Goal: Task Accomplishment & Management: Use online tool/utility

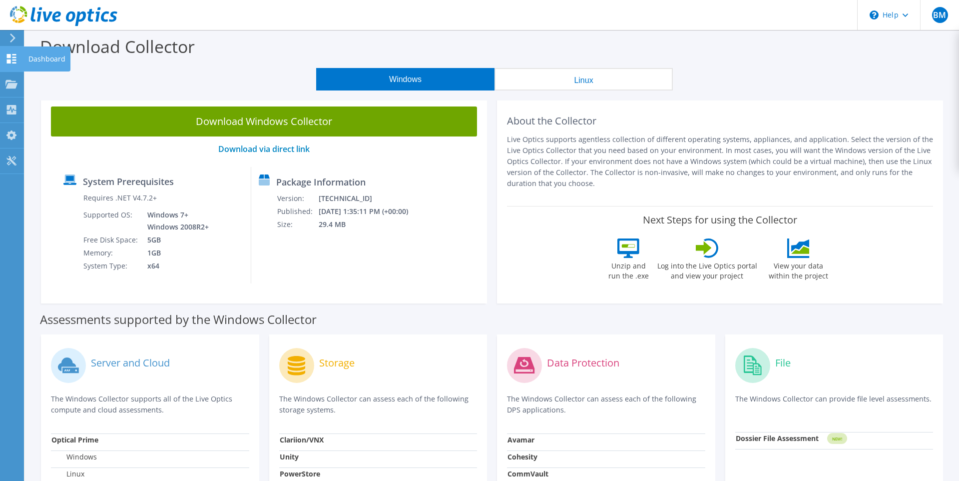
click at [14, 55] on use at bounding box center [11, 58] width 9 height 9
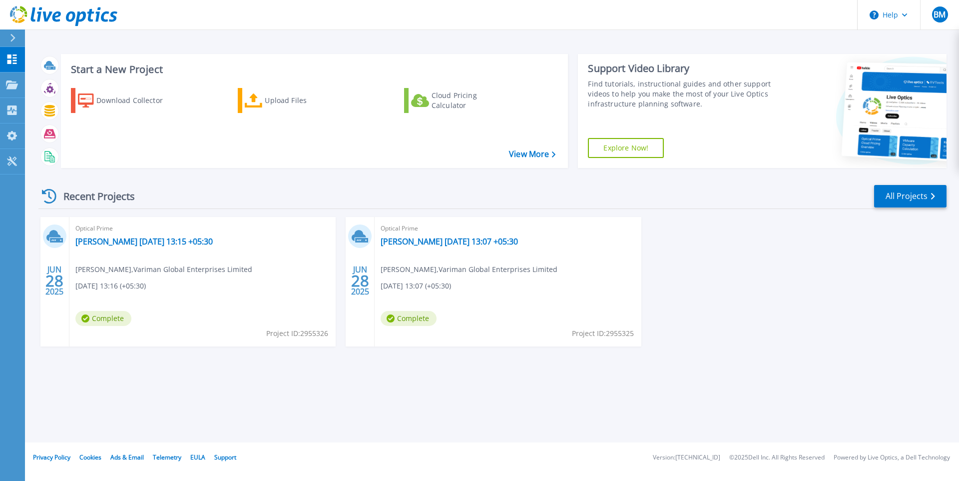
click at [735, 287] on div "[DATE] Optical Prime [PERSON_NAME] [DATE] 13:15 +05:30 [PERSON_NAME] , Variman …" at bounding box center [488, 291] width 916 height 149
click at [884, 199] on link "All Projects" at bounding box center [910, 196] width 72 height 22
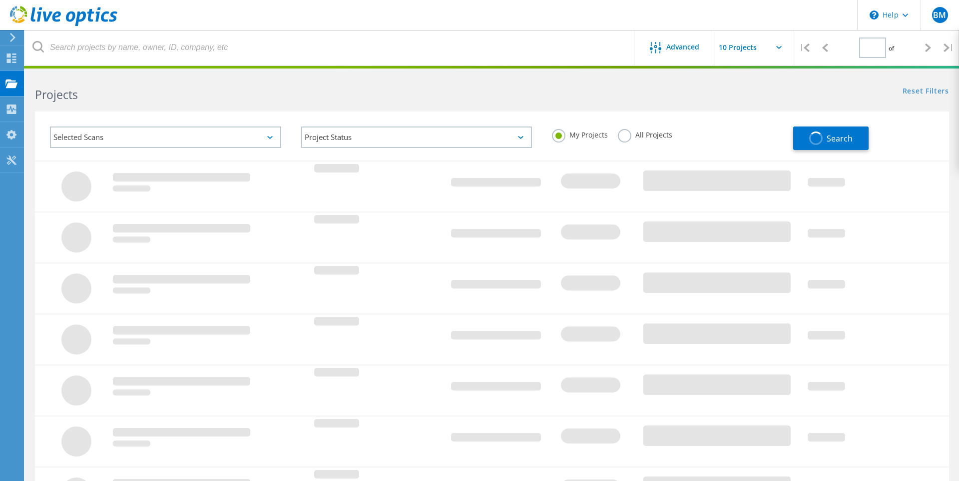
type input "1"
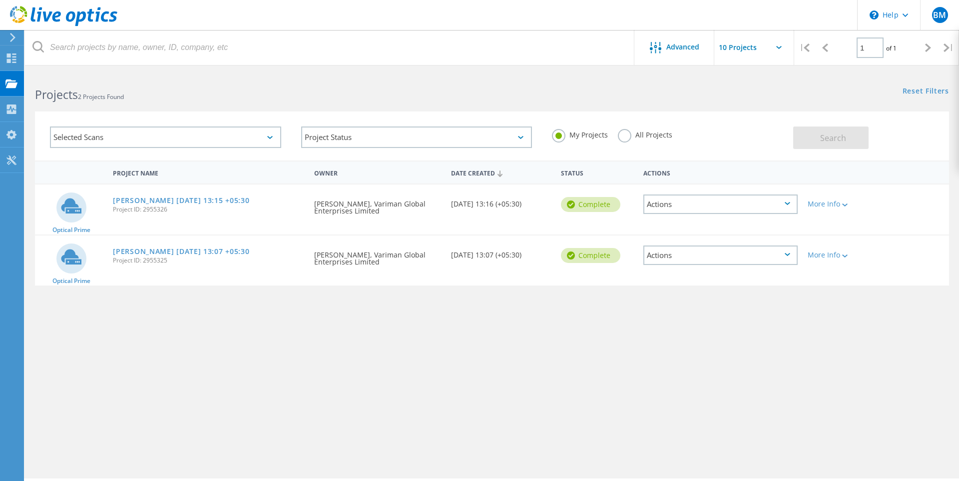
click at [372, 371] on div "Project Name Owner Date Created Status Actions Optical Prime bharath 2025-06-28…" at bounding box center [492, 290] width 914 height 260
click at [5, 59] on icon at bounding box center [11, 57] width 12 height 9
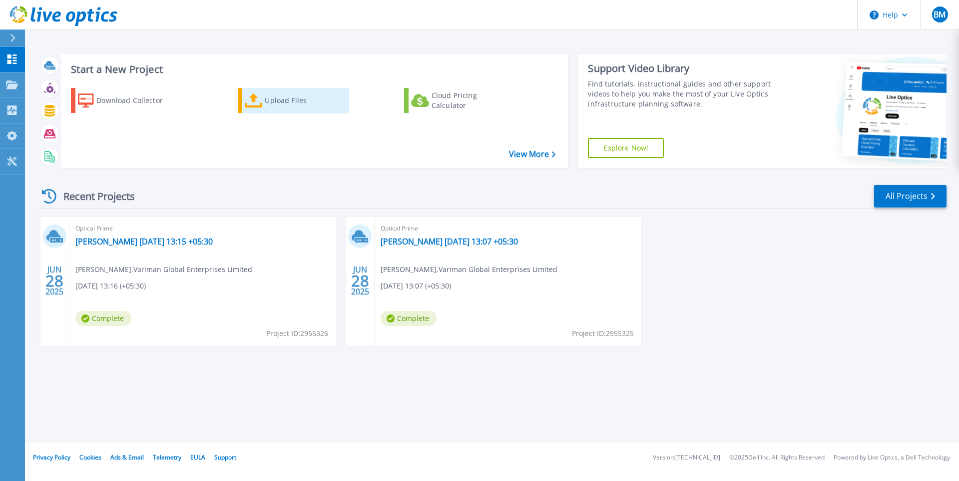
click at [303, 91] on div "Upload Files" at bounding box center [305, 100] width 80 height 20
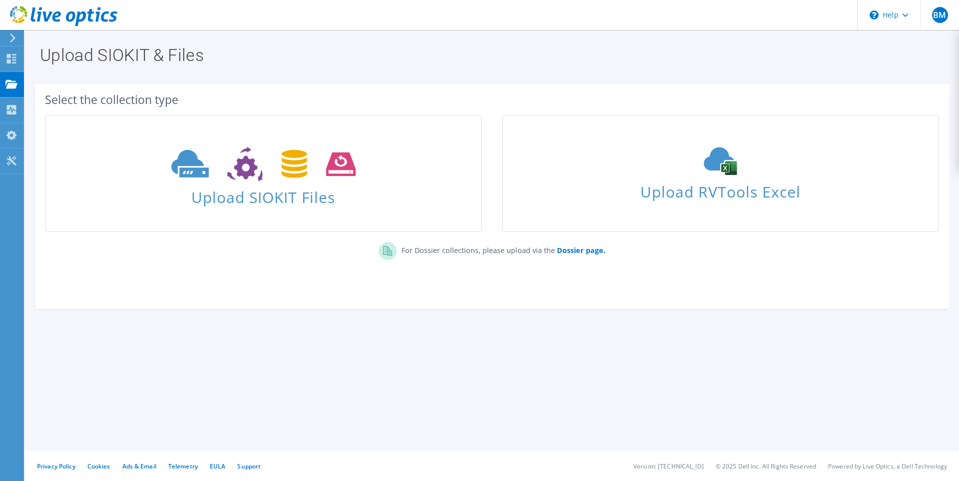
click at [225, 335] on section "Upload SIOKIT & Files Select the collection type Upload SIOKIT Files" at bounding box center [492, 199] width 934 height 339
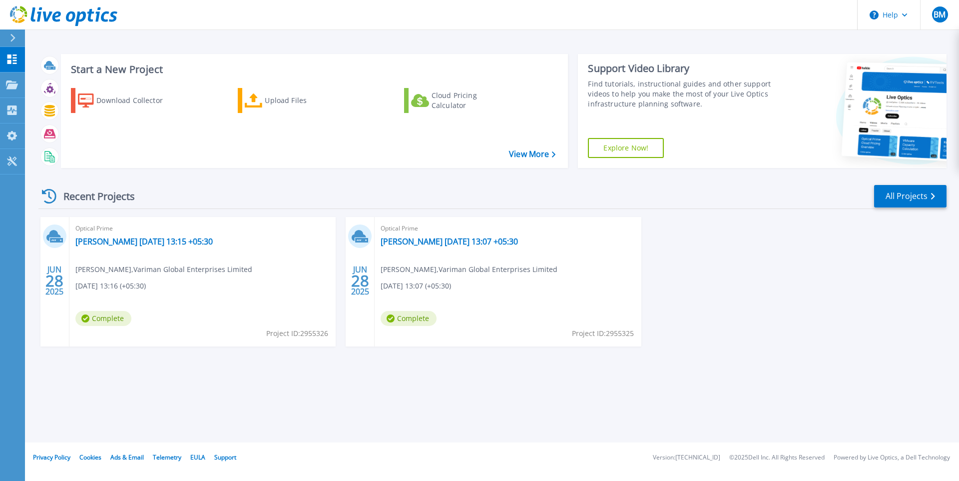
click at [739, 262] on div "JUN 28 2025 Optical Prime bharath 2025-06-28 13:15 +05:30 Bharath Mamidala , Va…" at bounding box center [488, 291] width 916 height 149
click at [50, 52] on p "Dashboard" at bounding box center [44, 60] width 37 height 26
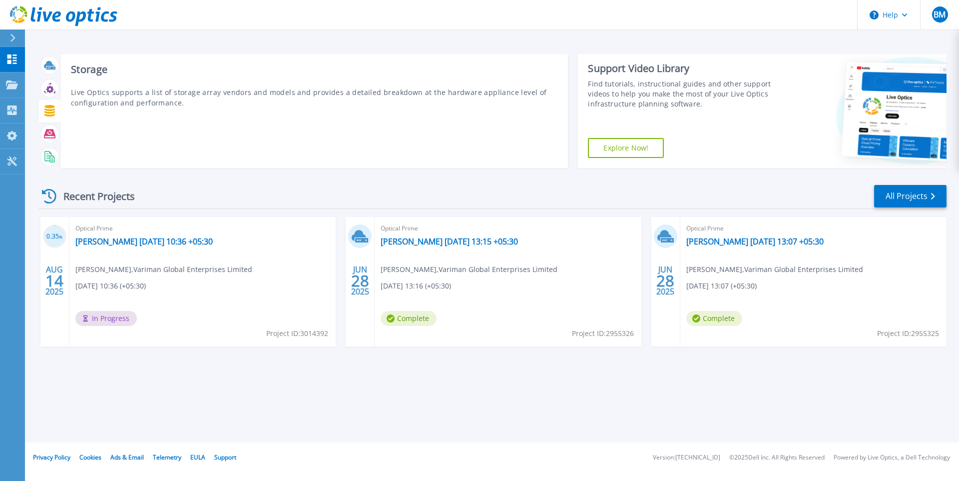
click at [47, 111] on icon at bounding box center [49, 110] width 10 height 11
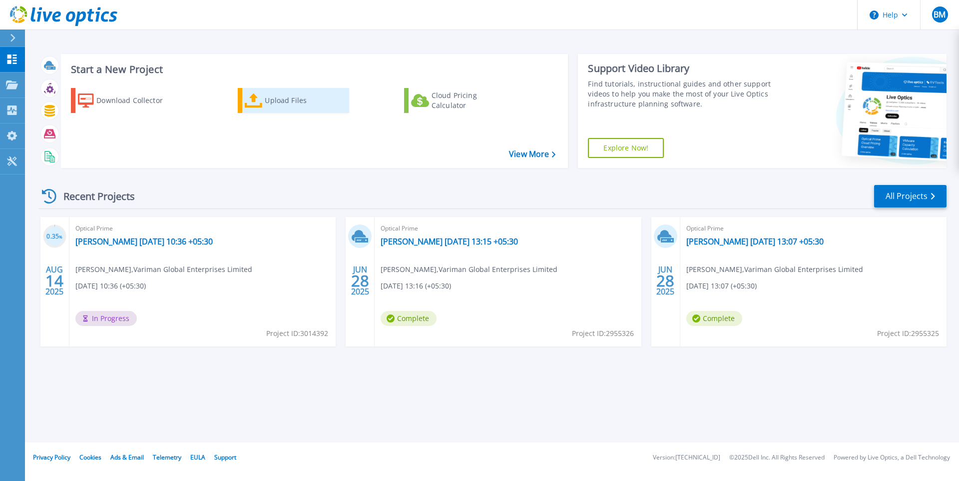
click at [280, 104] on div "Upload Files" at bounding box center [305, 100] width 80 height 20
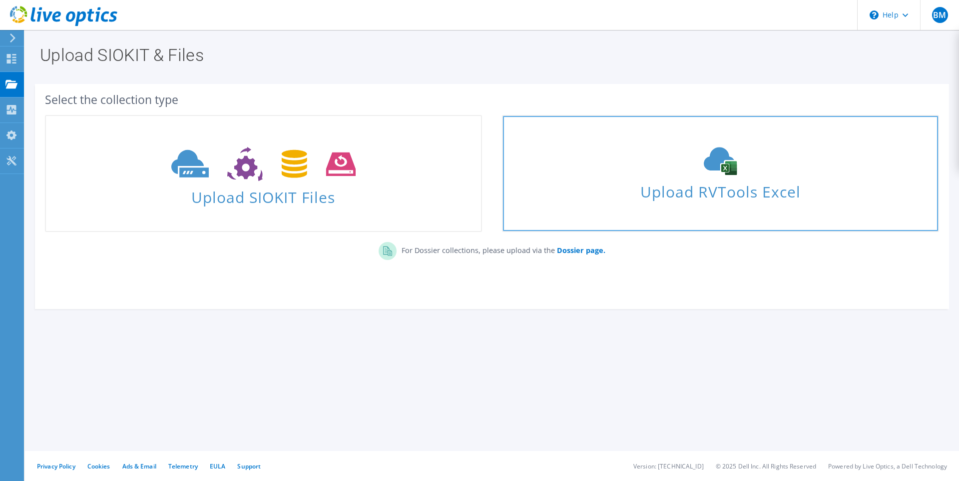
click at [729, 197] on span "Upload RVTools Excel" at bounding box center [720, 188] width 435 height 21
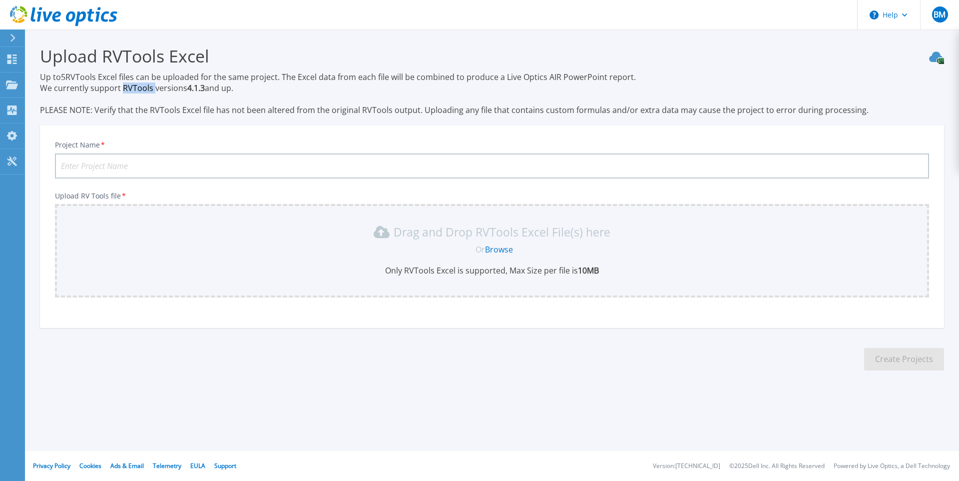
drag, startPoint x: 123, startPoint y: 86, endPoint x: 152, endPoint y: 90, distance: 29.3
click at [152, 90] on p "Up to 5 RVTools Excel files can be uploaded for the same project. The Excel dat…" at bounding box center [492, 93] width 904 height 44
copy p "RVTools"
